Goal: Task Accomplishment & Management: Use online tool/utility

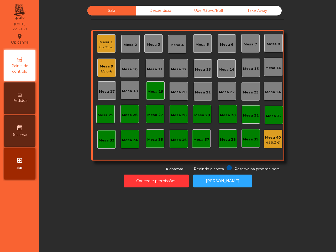
click at [105, 72] on div "69.6 €" at bounding box center [106, 71] width 13 height 5
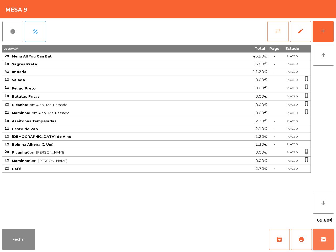
click at [317, 236] on button "wallet" at bounding box center [323, 239] width 21 height 21
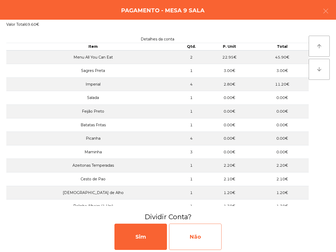
click at [188, 243] on div "Não" at bounding box center [195, 237] width 52 height 26
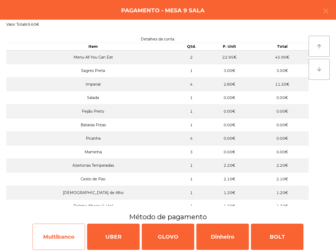
click at [69, 232] on div "Multibanco" at bounding box center [59, 237] width 52 height 26
select select "**"
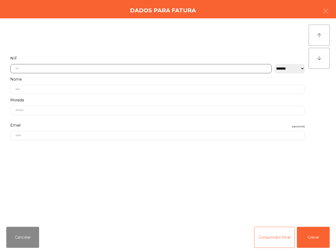
click at [94, 68] on input "text" at bounding box center [140, 68] width 261 height 9
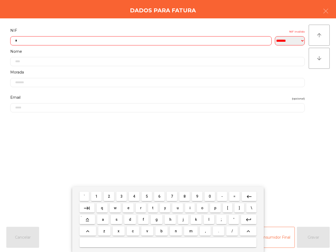
scroll to position [29, 0]
click at [123, 196] on span "3" at bounding box center [121, 196] width 2 height 4
drag, startPoint x: 95, startPoint y: 197, endPoint x: 99, endPoint y: 197, distance: 3.9
click at [95, 197] on button "1" at bounding box center [96, 196] width 10 height 9
click at [193, 195] on button "9" at bounding box center [197, 196] width 10 height 9
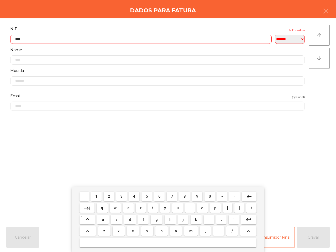
click at [157, 196] on button "6" at bounding box center [159, 196] width 10 height 9
click at [97, 195] on span "1" at bounding box center [96, 196] width 2 height 4
click at [123, 193] on button "3" at bounding box center [121, 196] width 10 height 9
click at [186, 194] on button "8" at bounding box center [184, 196] width 10 height 9
drag, startPoint x: 121, startPoint y: 197, endPoint x: 192, endPoint y: 207, distance: 71.6
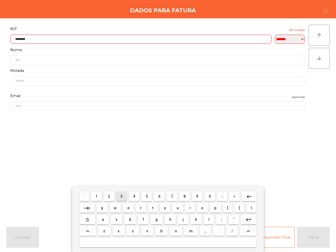
click at [121, 197] on button "3" at bounding box center [121, 196] width 10 height 9
type input "*********"
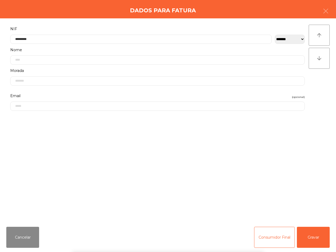
click at [315, 237] on div "` 1 2 3 4 5 6 7 8 9 0 - = keyboard_backspace keyboard_tab q w e r t y u i o p […" at bounding box center [168, 219] width 336 height 65
click at [310, 240] on button "Gravar" at bounding box center [313, 237] width 33 height 21
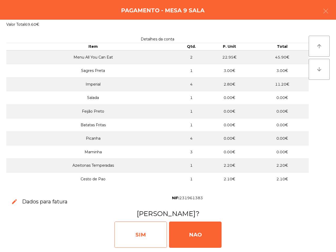
click at [136, 236] on div "SIM" at bounding box center [140, 235] width 52 height 26
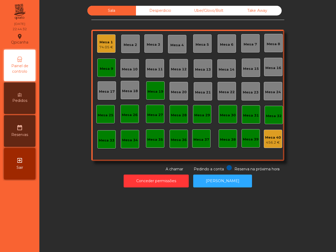
click at [181, 220] on div "Sala Desperdicio Uber/Glovo/Bolt Take Away Mesa 1 74.05 € Mesa 2 Mesa 3 Mesa 4 …" at bounding box center [187, 126] width 297 height 252
click at [25, 98] on span "Pedidos" at bounding box center [19, 101] width 15 height 6
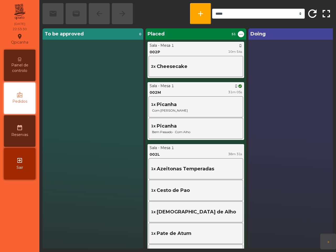
click at [22, 63] on span "Painel de controlo" at bounding box center [19, 67] width 29 height 11
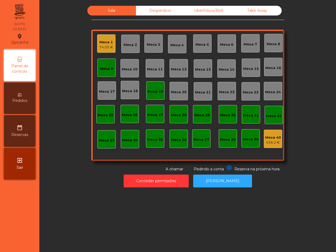
click at [99, 38] on div "Mesa 1 74.05 €" at bounding box center [106, 44] width 14 height 12
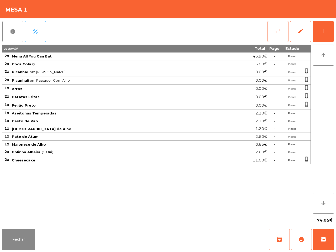
click at [275, 30] on span "sync_alt" at bounding box center [278, 31] width 6 height 6
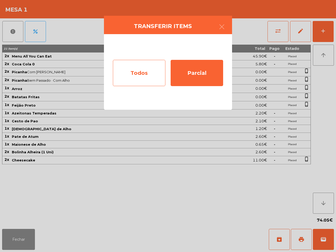
click at [143, 71] on div "Todos" at bounding box center [139, 73] width 52 height 26
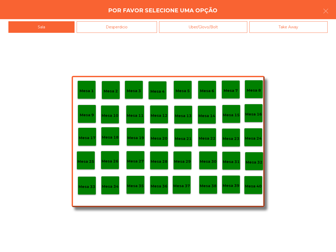
click at [251, 187] on p "Mesa 40" at bounding box center [253, 186] width 17 height 6
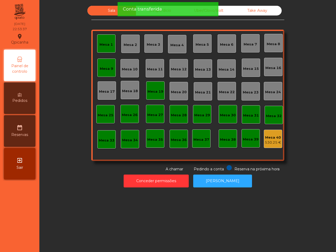
click at [110, 63] on div "Mesa 9" at bounding box center [106, 68] width 18 height 18
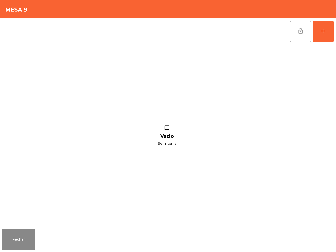
click at [302, 35] on button "lock_open" at bounding box center [300, 31] width 21 height 21
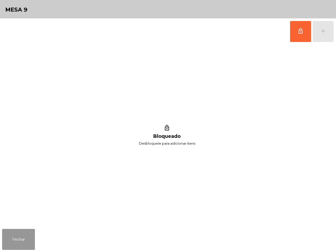
click at [25, 246] on button "Fechar" at bounding box center [18, 239] width 33 height 21
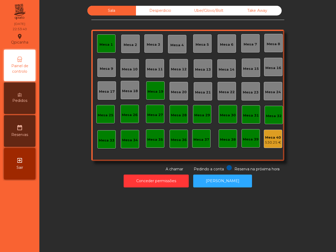
click at [159, 85] on div "Mesa 19" at bounding box center [155, 90] width 18 height 18
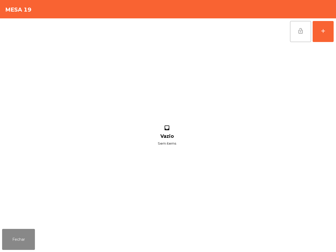
click at [303, 40] on button "lock_open" at bounding box center [300, 31] width 21 height 21
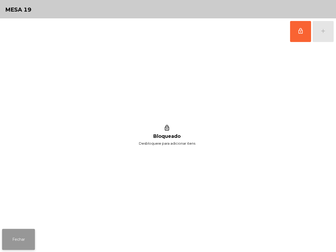
click at [18, 234] on button "Fechar" at bounding box center [18, 239] width 33 height 21
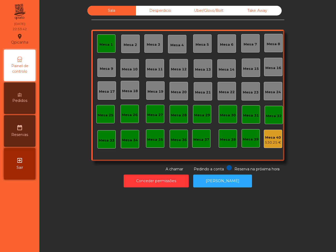
click at [104, 39] on div "Mesa 1" at bounding box center [106, 43] width 18 height 18
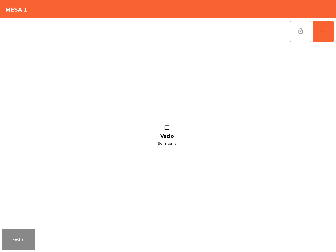
click at [294, 28] on button "lock_open" at bounding box center [300, 31] width 21 height 21
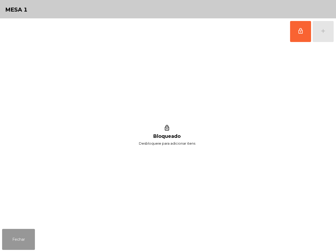
click at [19, 249] on button "Fechar" at bounding box center [18, 239] width 33 height 21
